Goal: Task Accomplishment & Management: Manage account settings

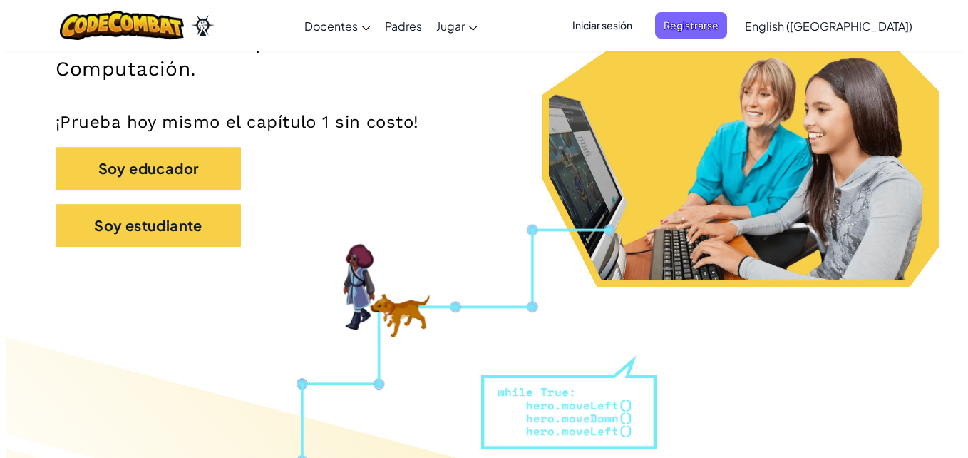
scroll to position [316, 0]
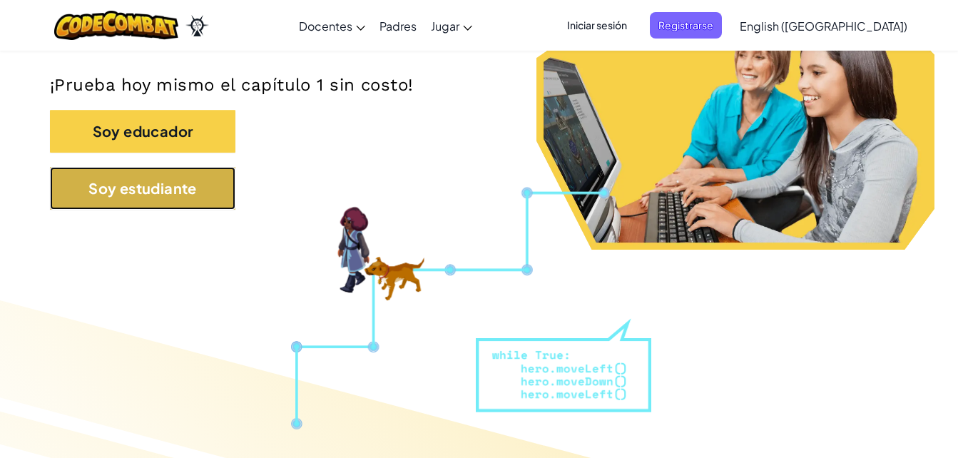
click at [132, 203] on button "Soy estudiante" at bounding box center [142, 188] width 185 height 43
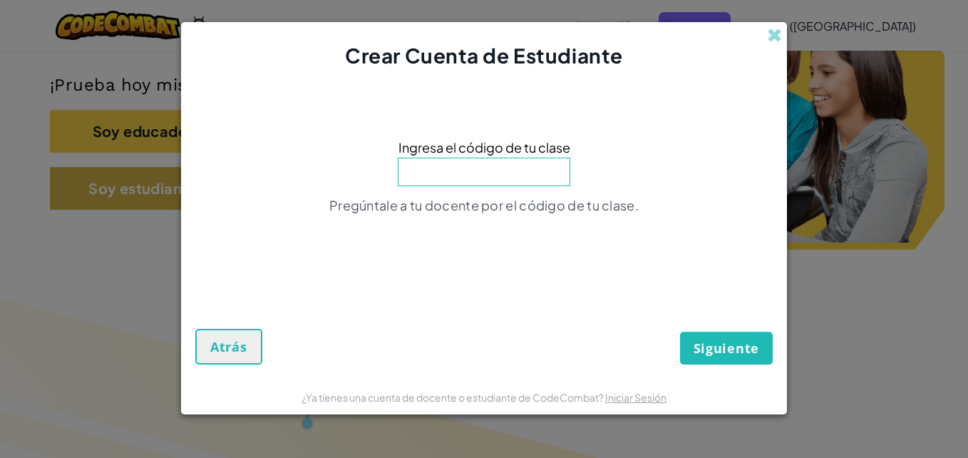
click at [132, 203] on div "Crear Cuenta de Estudiante Ingresa el código de tu clase Pregúntale a tu docent…" at bounding box center [484, 229] width 968 height 458
click at [482, 178] on input at bounding box center [484, 172] width 173 height 29
type input "SwordForkThink"
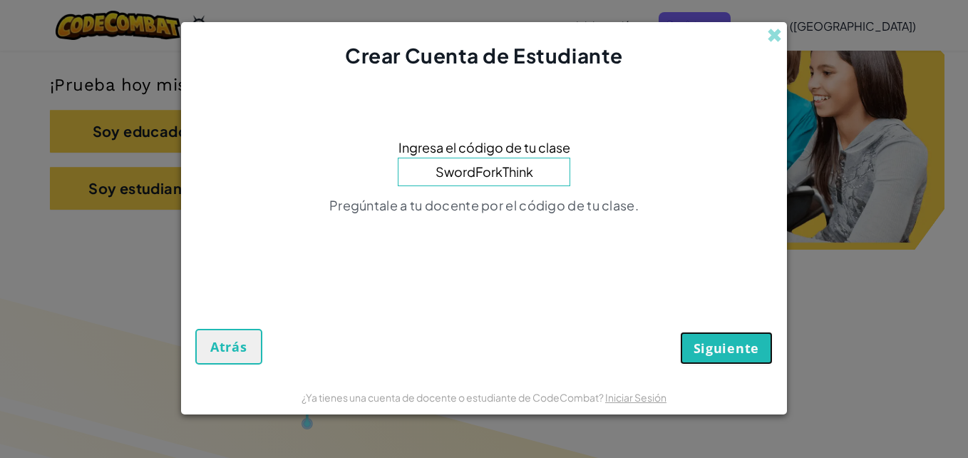
click at [740, 341] on span "Siguiente" at bounding box center [727, 347] width 66 height 17
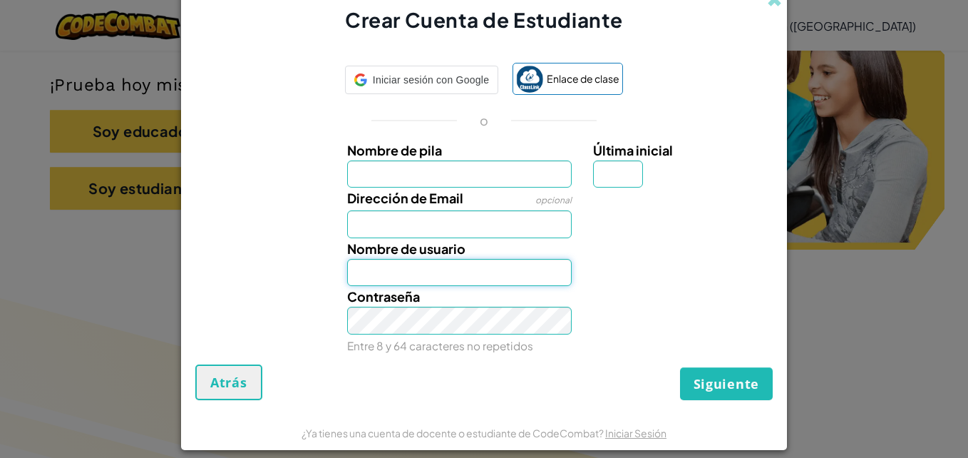
type input "[EMAIL_ADDRESS][DOMAIN_NAME]"
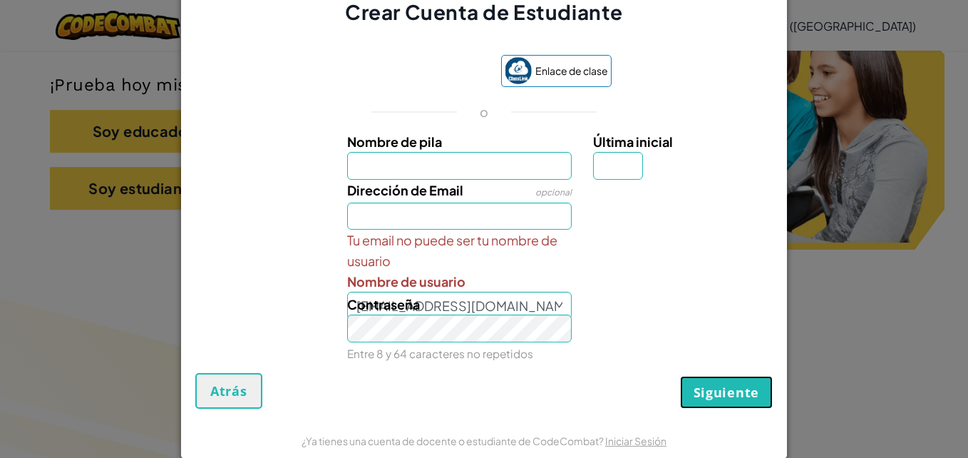
click at [721, 394] on span "Siguiente" at bounding box center [727, 392] width 66 height 17
click at [464, 221] on input "Dirección de Email" at bounding box center [459, 217] width 225 height 28
type input "[EMAIL_ADDRESS][DOMAIN_NAME]"
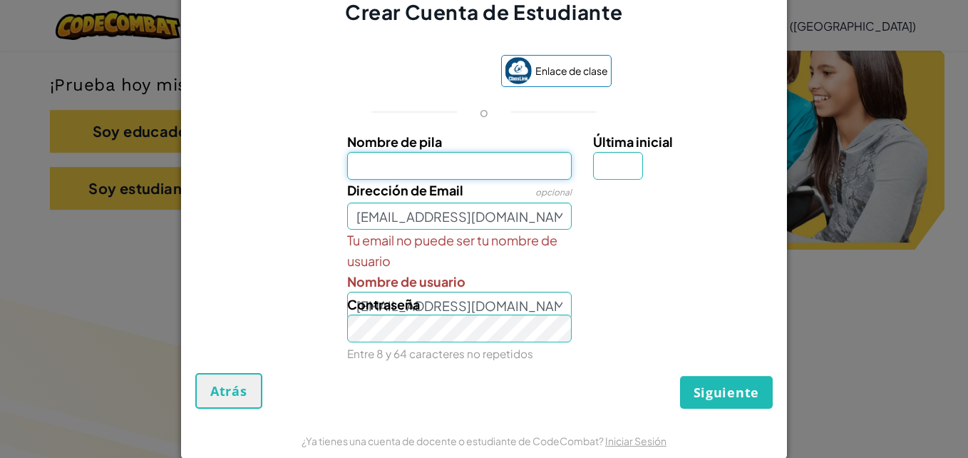
type input "[PERSON_NAME]"
type input "M"
type input "[PERSON_NAME]"
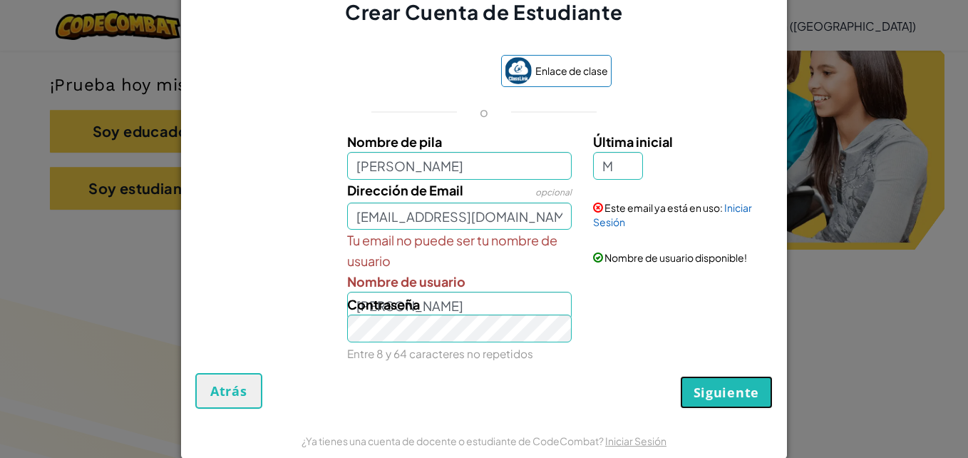
click at [763, 401] on button "Siguiente" at bounding box center [726, 392] width 93 height 33
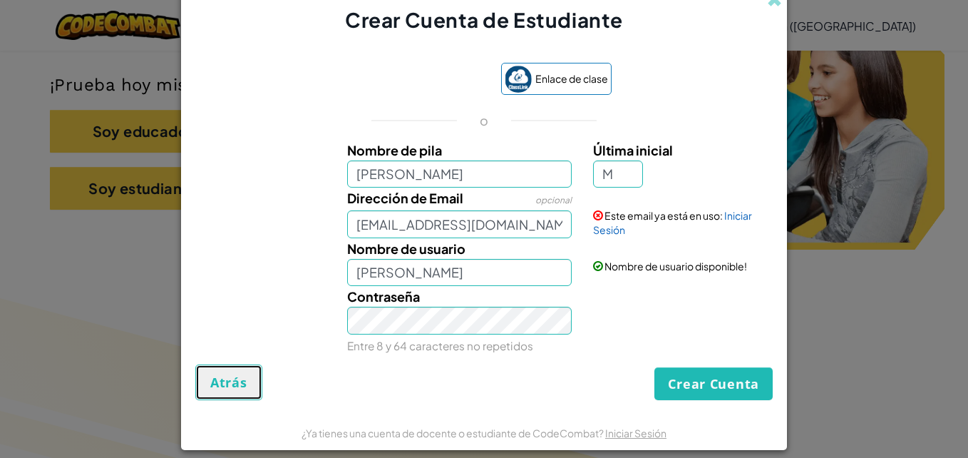
click at [250, 384] on button "Atrás" at bounding box center [228, 382] width 67 height 36
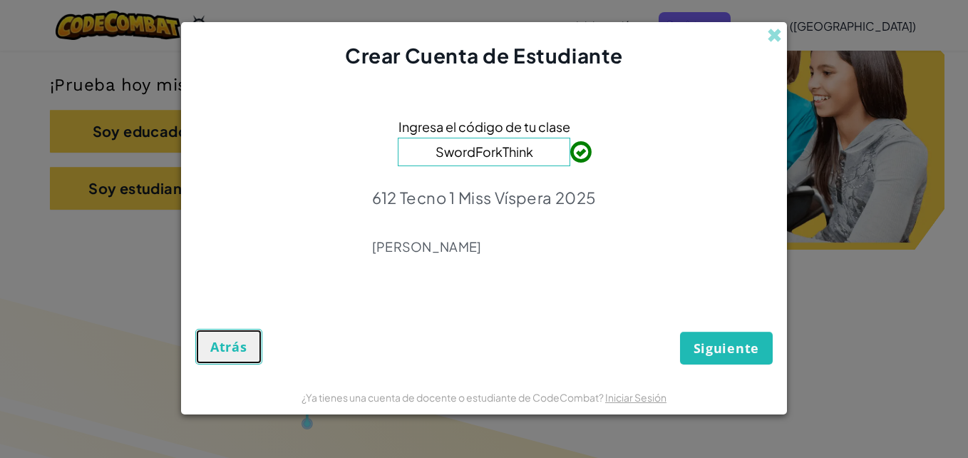
click at [241, 346] on span "Atrás" at bounding box center [228, 346] width 37 height 17
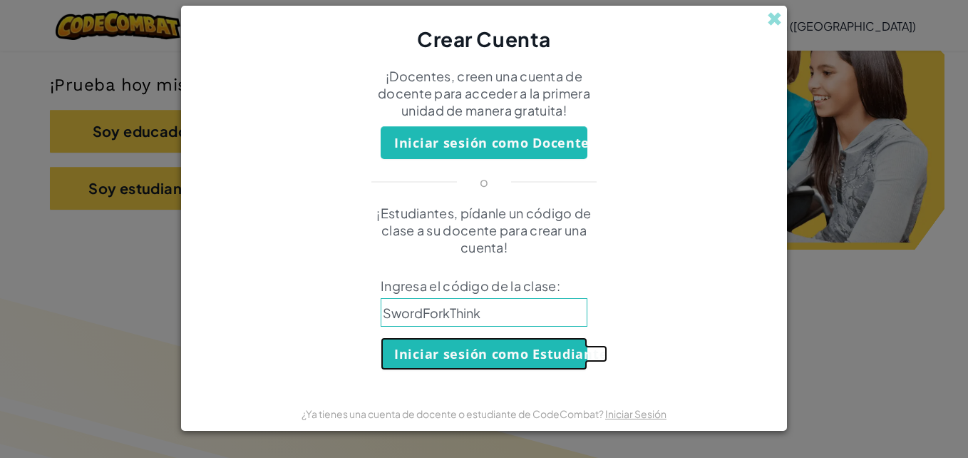
click at [451, 345] on button "Iniciar sesión como Estudiante" at bounding box center [484, 353] width 207 height 33
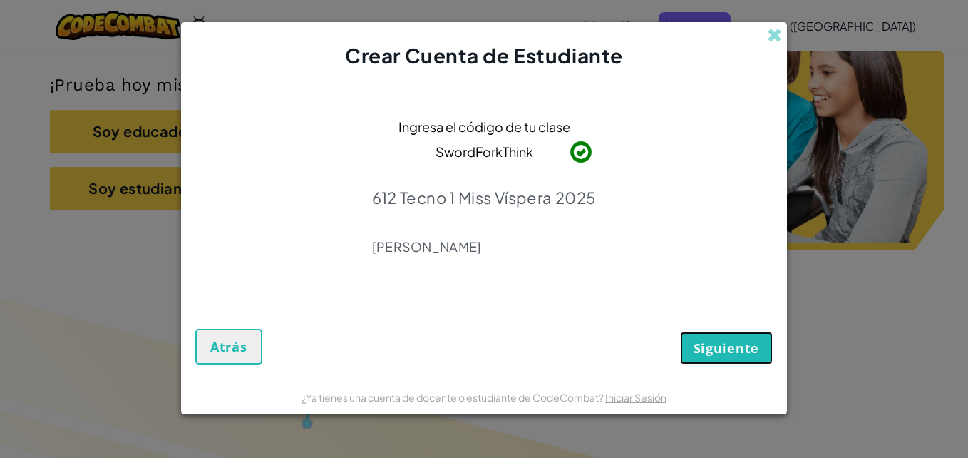
click at [721, 361] on button "Siguiente" at bounding box center [726, 348] width 93 height 33
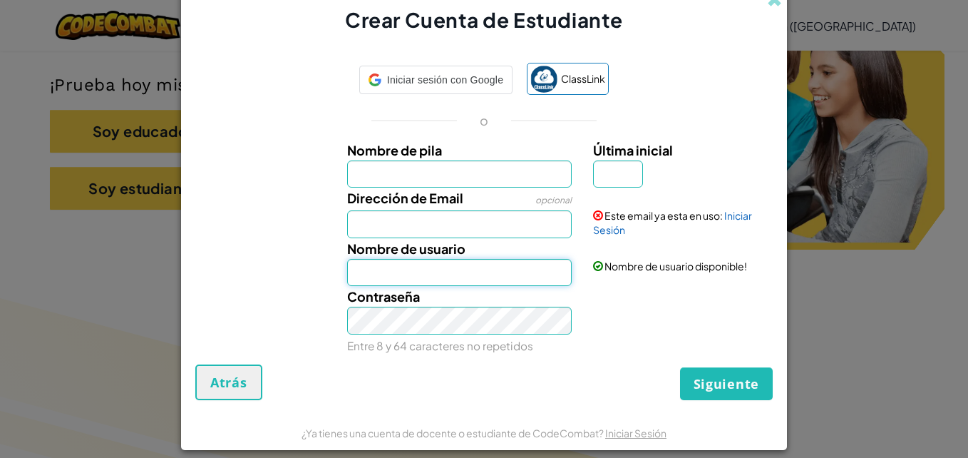
type input "[EMAIL_ADDRESS][DOMAIN_NAME]"
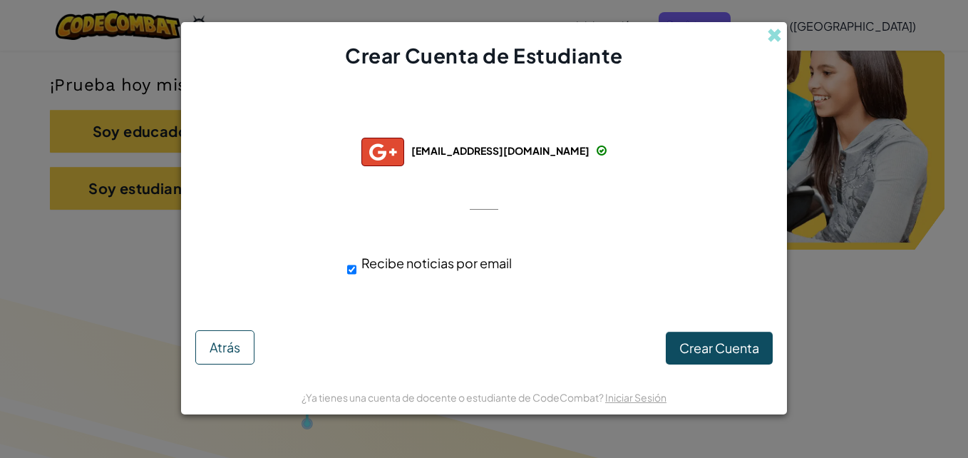
click at [783, 36] on div "Crear Cuenta de Estudiante" at bounding box center [484, 46] width 606 height 48
click at [779, 36] on span at bounding box center [774, 35] width 15 height 15
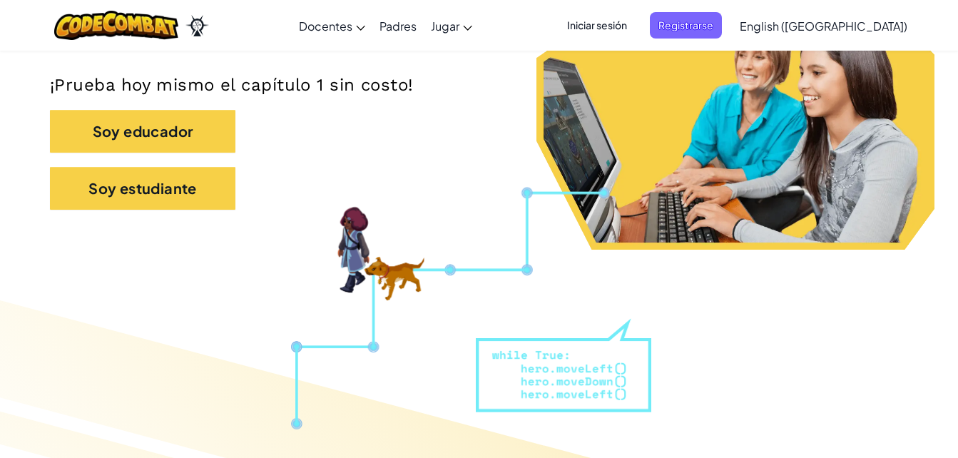
click at [623, 21] on span "Iniciar sesión" at bounding box center [596, 25] width 77 height 26
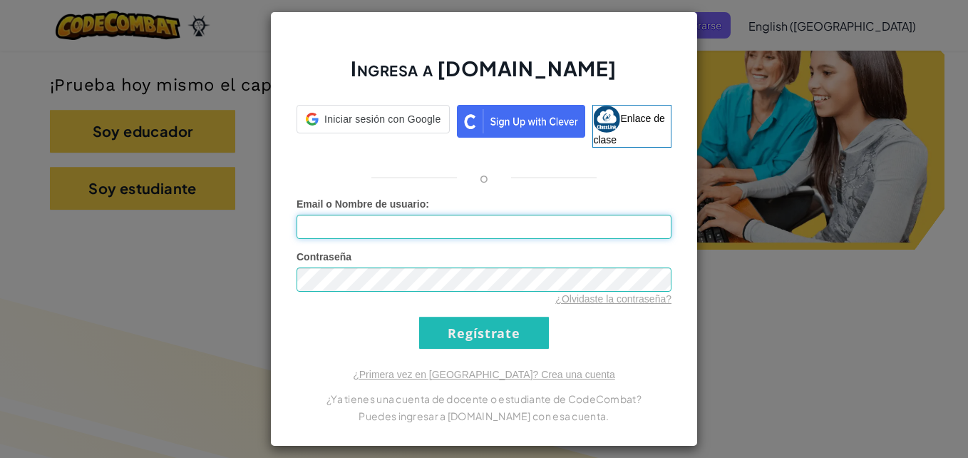
type input "[EMAIL_ADDRESS][DOMAIN_NAME]"
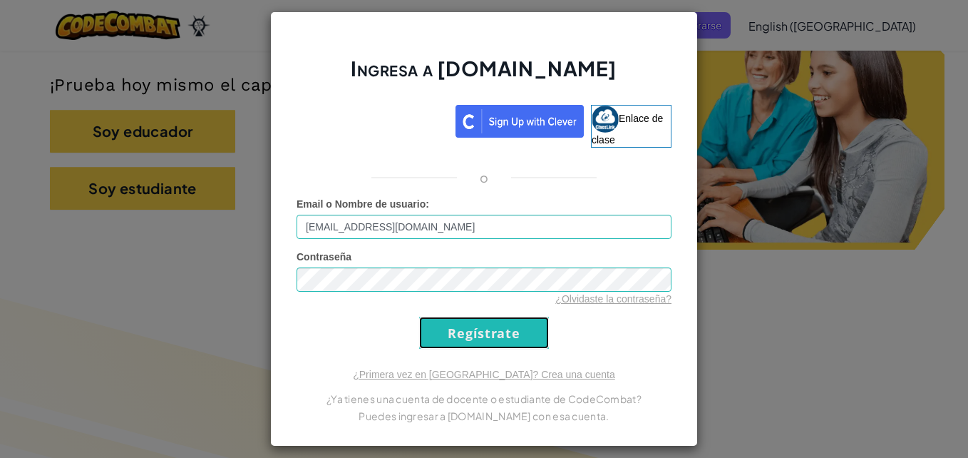
click at [444, 325] on input "Regístrate" at bounding box center [484, 333] width 130 height 32
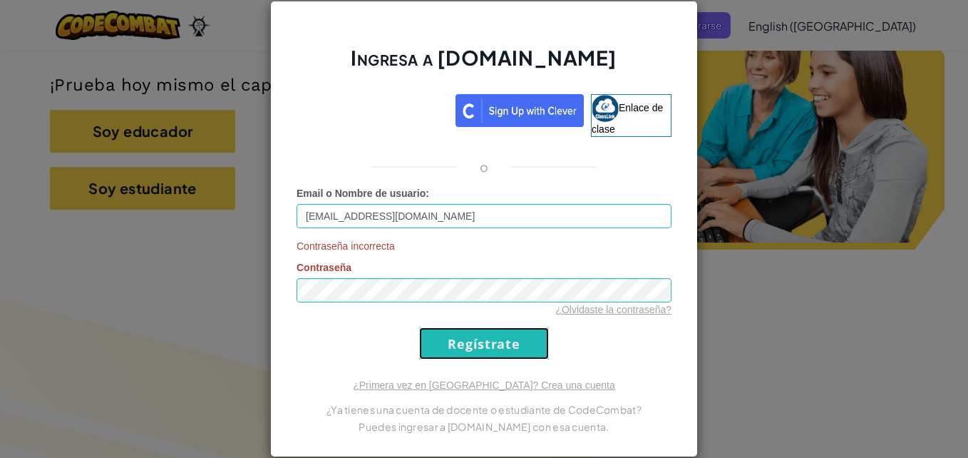
click at [491, 357] on input "Regístrate" at bounding box center [484, 343] width 130 height 32
click at [374, 295] on div "Contraseña incorrecta Contraseña ¿Olvidaste la contraseña?" at bounding box center [484, 278] width 375 height 78
click at [444, 334] on input "Regístrate" at bounding box center [484, 343] width 130 height 32
click at [275, 285] on div "Ingresa a [DOMAIN_NAME] Enlace de clase o Email o Nombre de usuario : [EMAIL_AD…" at bounding box center [484, 229] width 428 height 456
click at [487, 336] on input "Regístrate" at bounding box center [484, 343] width 130 height 32
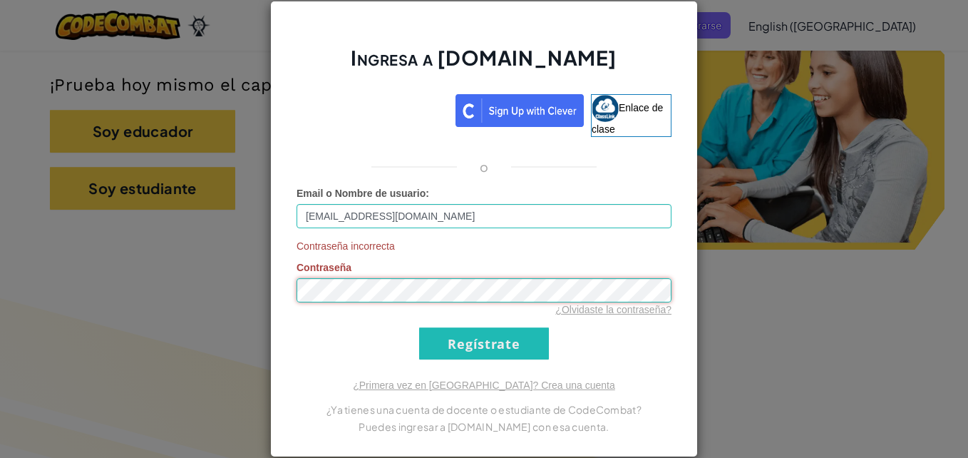
click at [194, 310] on div "Ingresa a [DOMAIN_NAME] Enlace de clase o Email o Nombre de usuario : [EMAIL_AD…" at bounding box center [484, 229] width 968 height 458
click at [633, 310] on link "¿Olvidaste la contraseña?" at bounding box center [614, 309] width 116 height 11
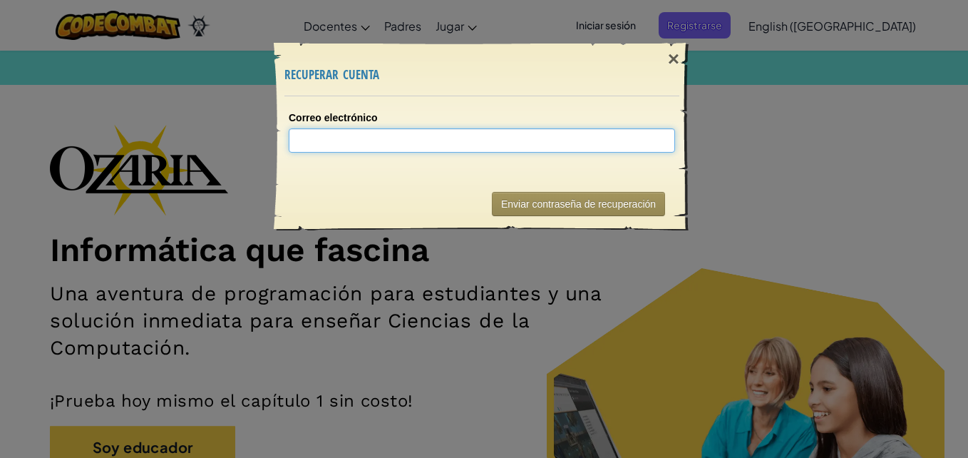
paste input "FaceBackHideCool"
type input "FaceBackHideCool"
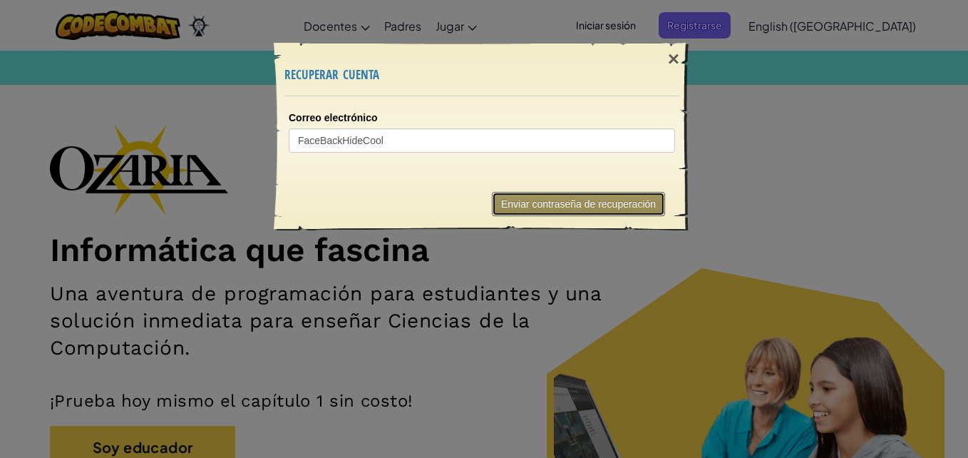
click at [617, 200] on button "Enviar contraseña de recuperación" at bounding box center [578, 204] width 173 height 24
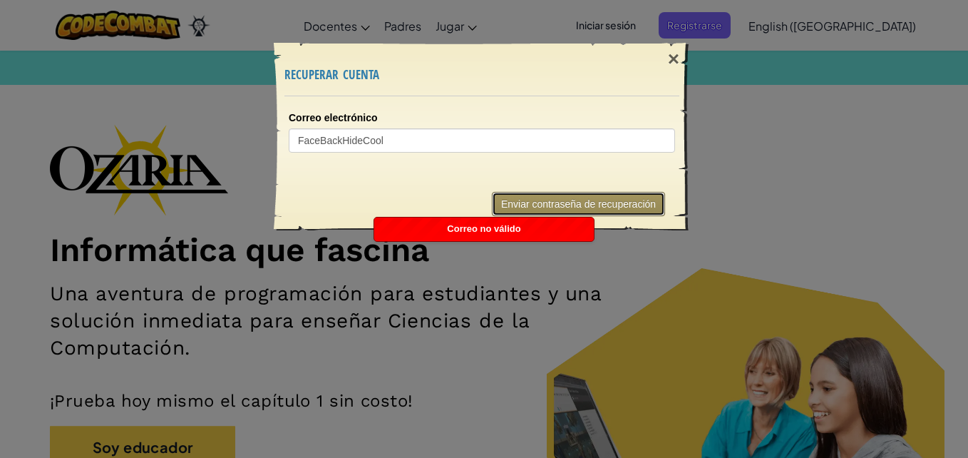
click at [541, 219] on div "Correo no válido" at bounding box center [484, 230] width 220 height 24
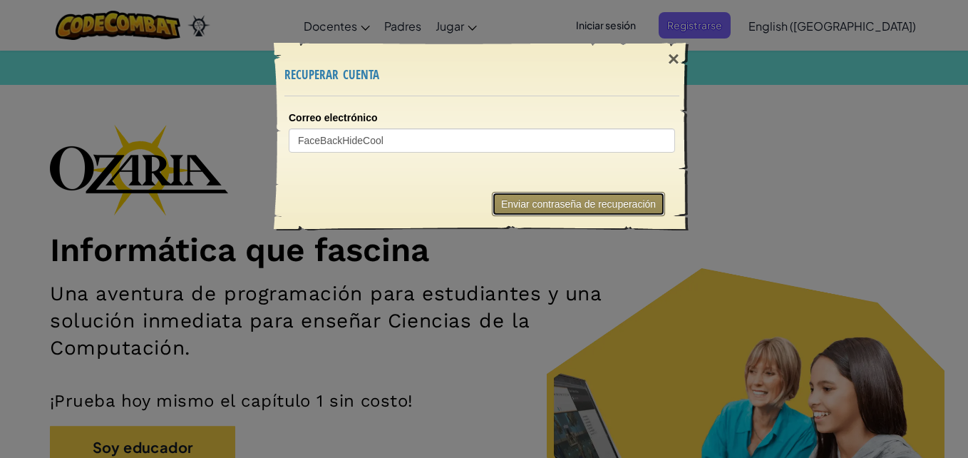
click at [552, 204] on button "Enviar contraseña de recuperación" at bounding box center [578, 204] width 173 height 24
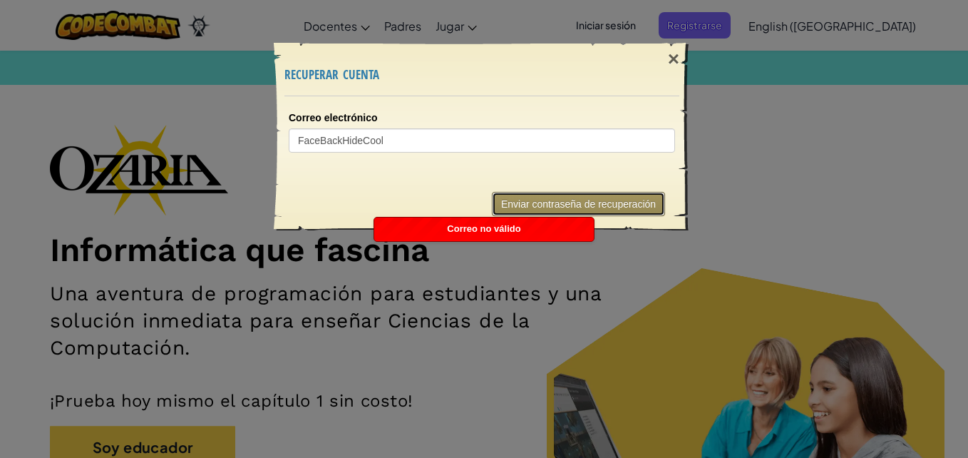
click at [477, 232] on span "Correo no válido" at bounding box center [483, 228] width 73 height 11
